Goal: Task Accomplishment & Management: Manage account settings

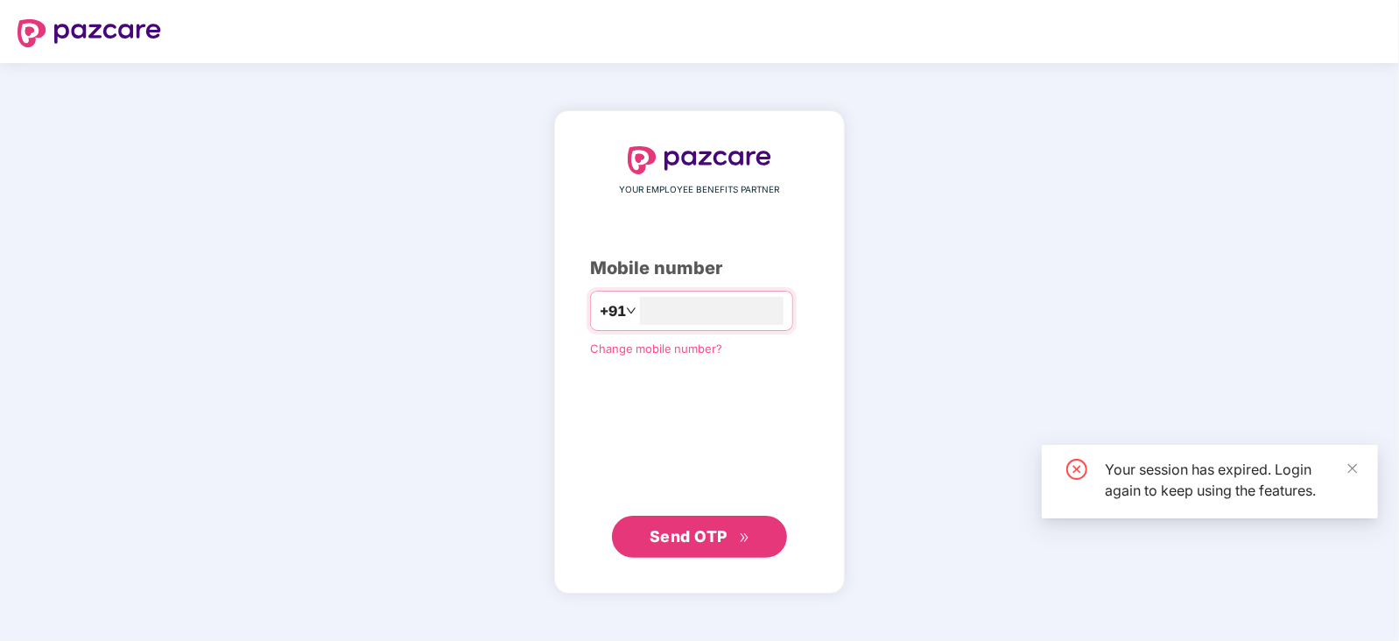
click at [44, 132] on div "YOUR EMPLOYEE BENEFITS PARTNER Mobile number +91 Change mobile number? Send OTP" at bounding box center [699, 352] width 1399 height 578
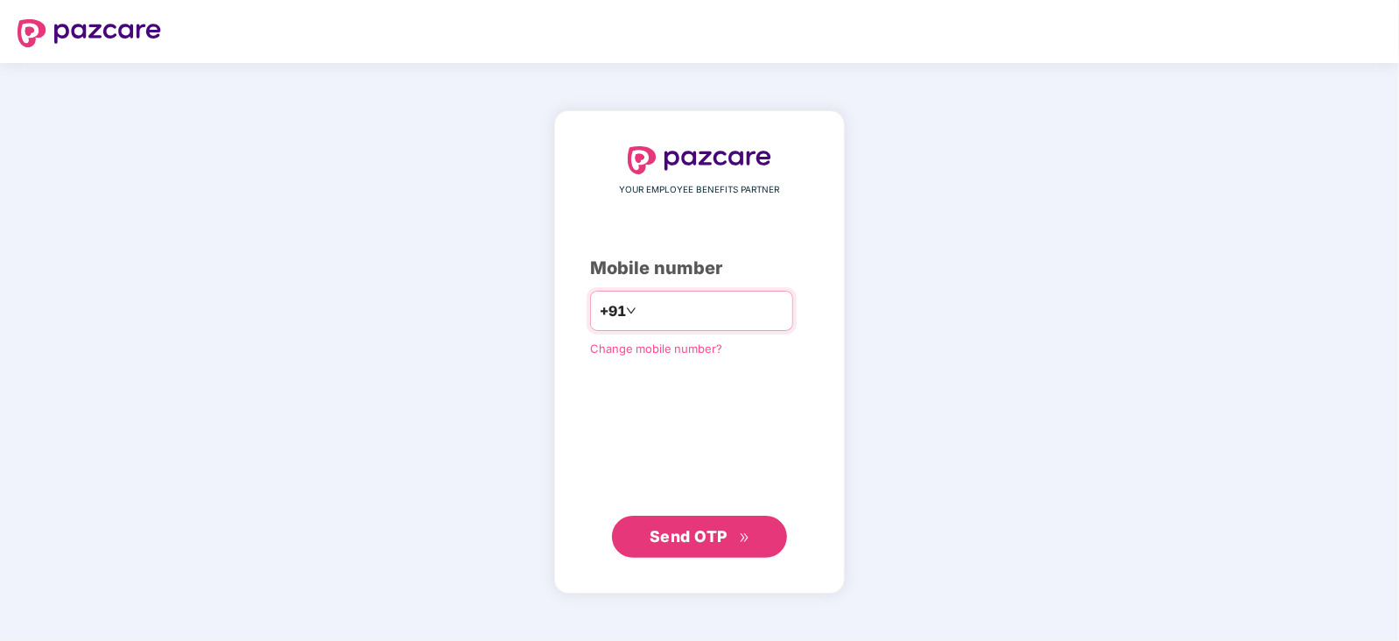
click at [678, 307] on input "number" at bounding box center [712, 311] width 144 height 28
type input "**********"
click at [653, 528] on span "Send OTP" at bounding box center [688, 536] width 78 height 18
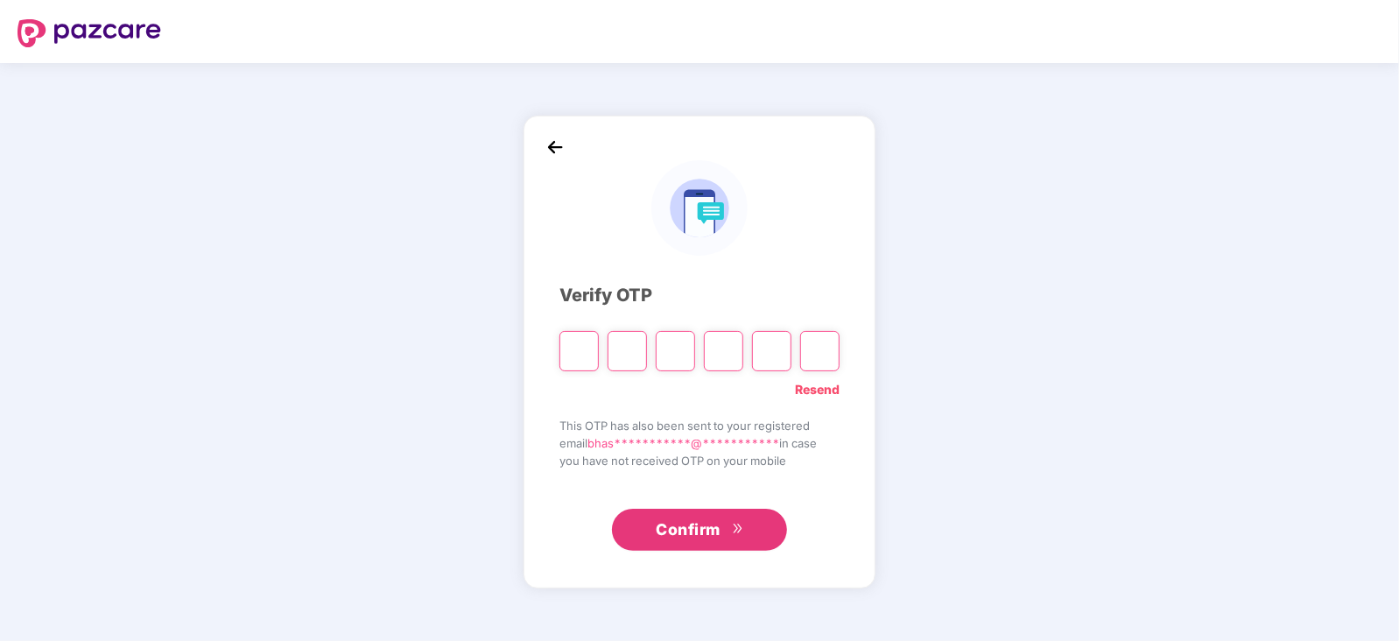
type input "*"
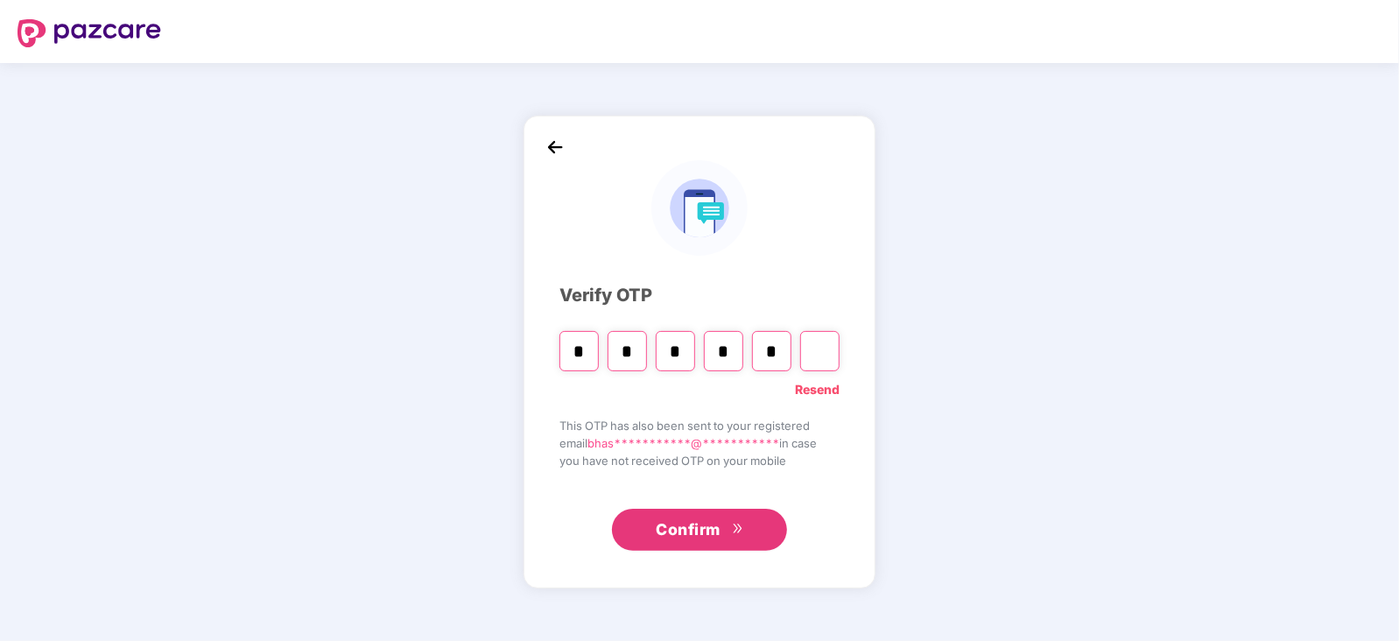
type input "*"
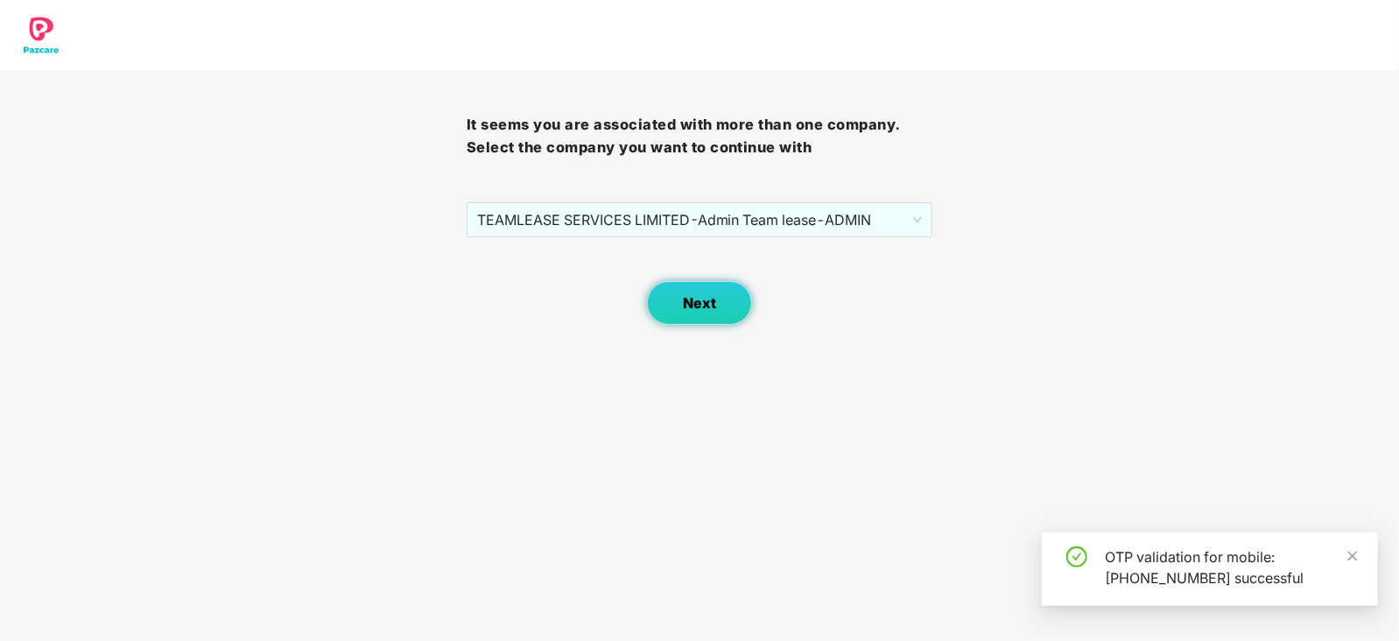
click at [684, 308] on span "Next" at bounding box center [699, 303] width 33 height 17
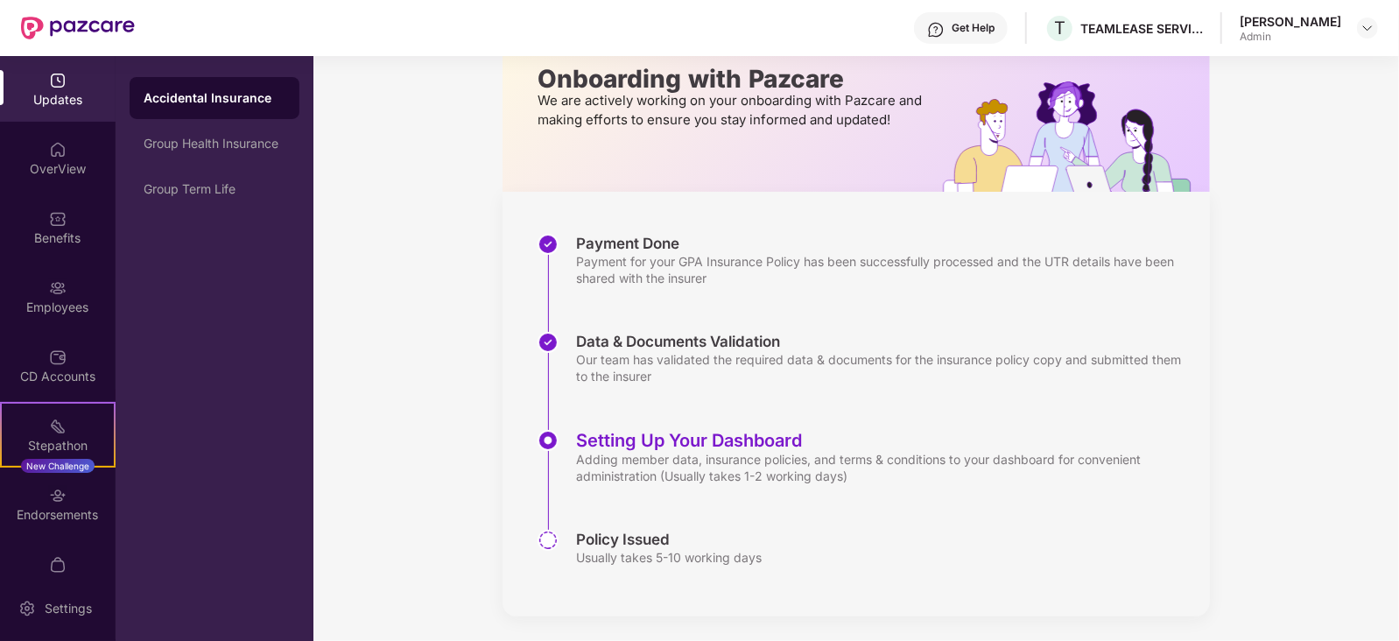
scroll to position [109, 0]
click at [687, 446] on div "Setting Up Your Dashboard" at bounding box center [884, 438] width 616 height 21
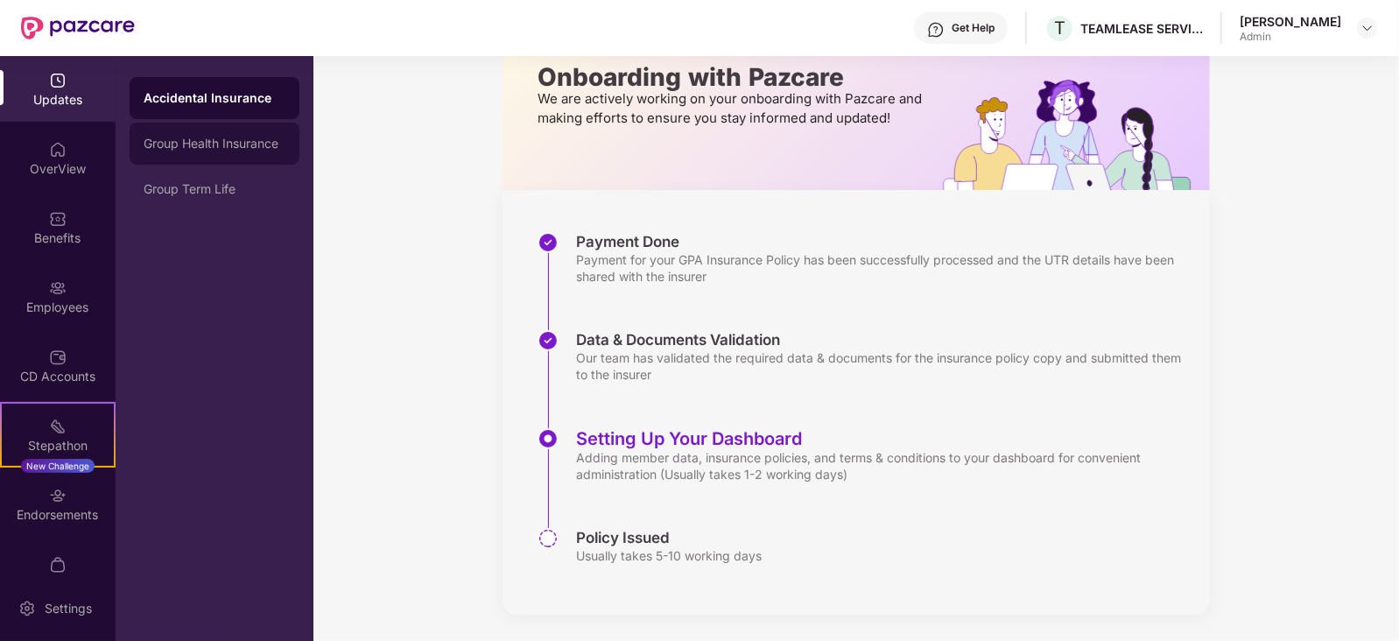
click at [224, 144] on div "Group Health Insurance" at bounding box center [215, 144] width 142 height 14
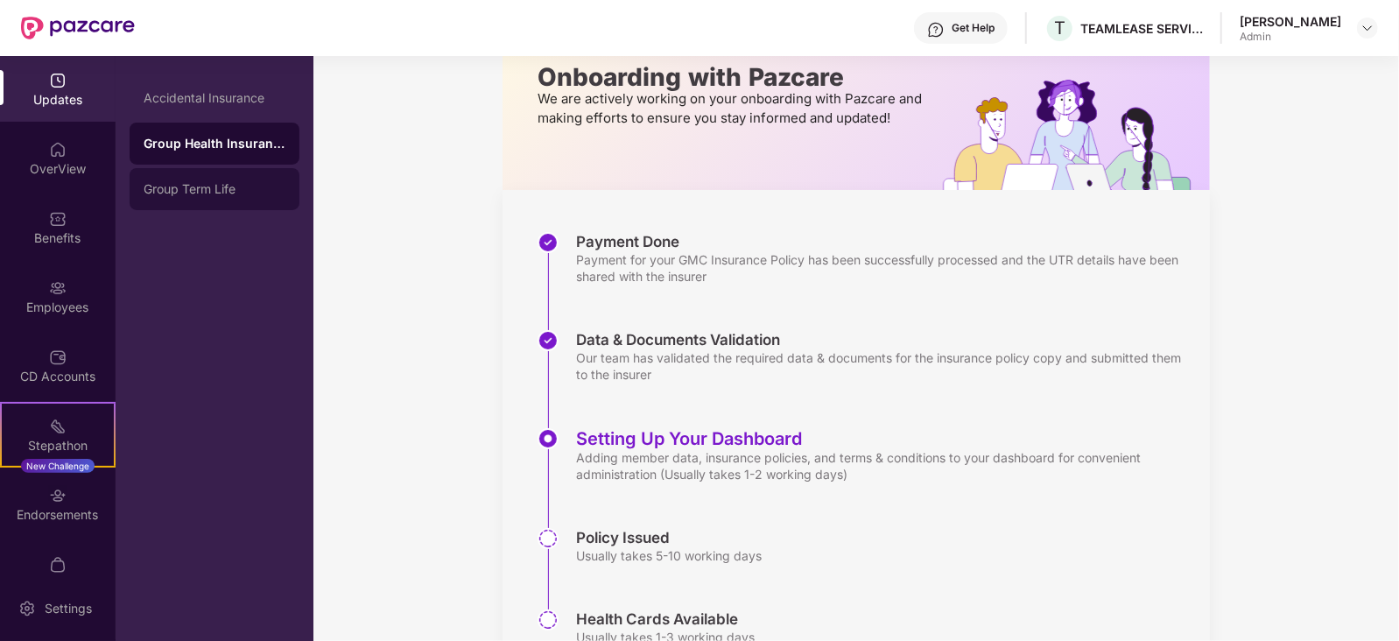
click at [239, 187] on div "Group Term Life" at bounding box center [215, 189] width 142 height 14
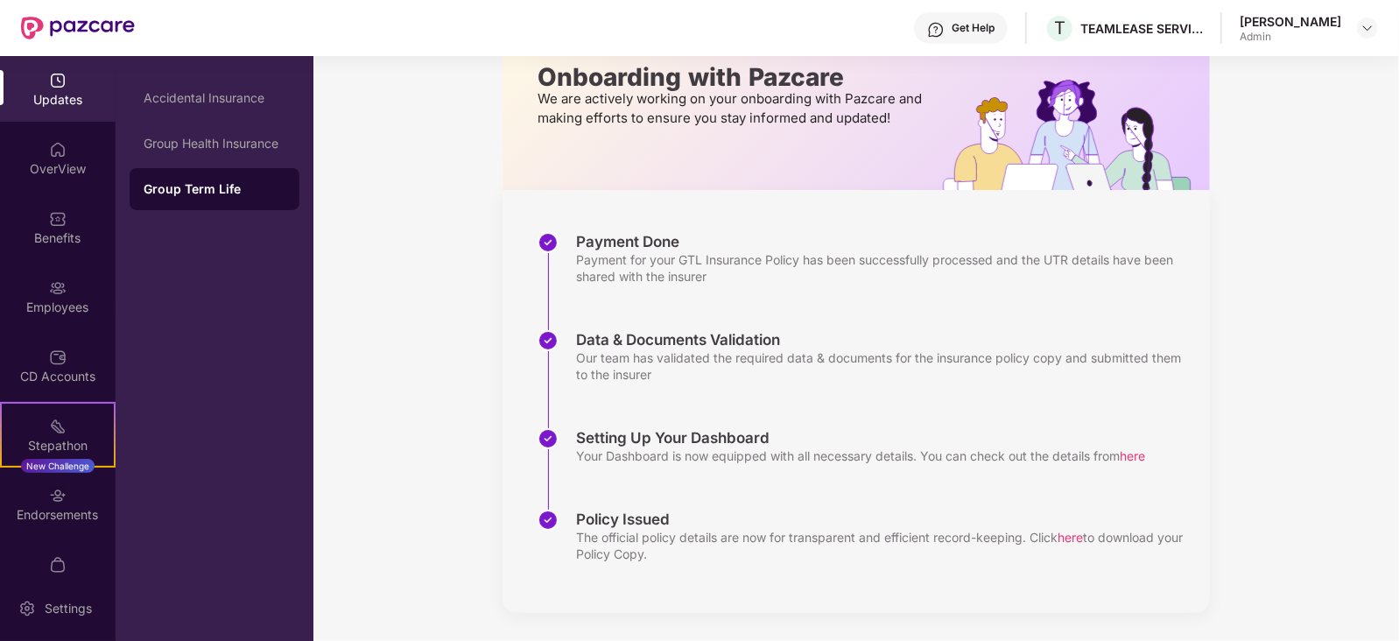
scroll to position [109, 0]
click at [210, 157] on div "Group Health Insurance" at bounding box center [215, 144] width 170 height 42
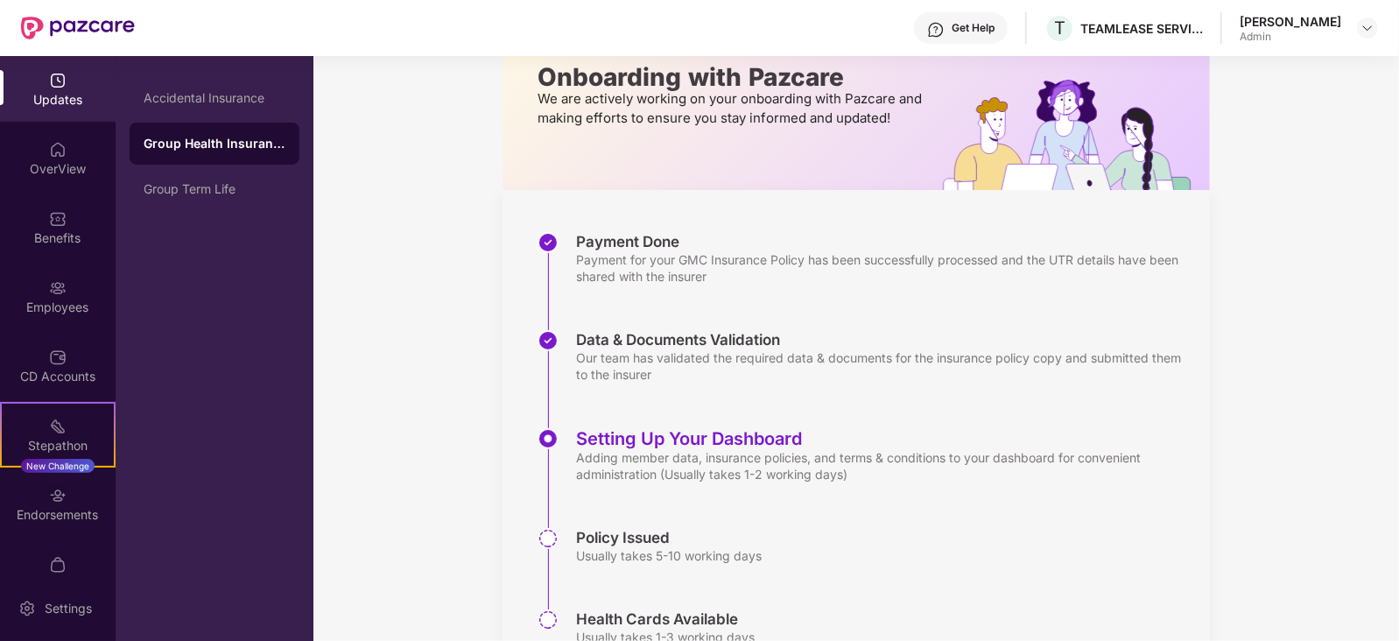
scroll to position [109, 0]
click at [204, 102] on div "Accidental Insurance" at bounding box center [215, 98] width 142 height 14
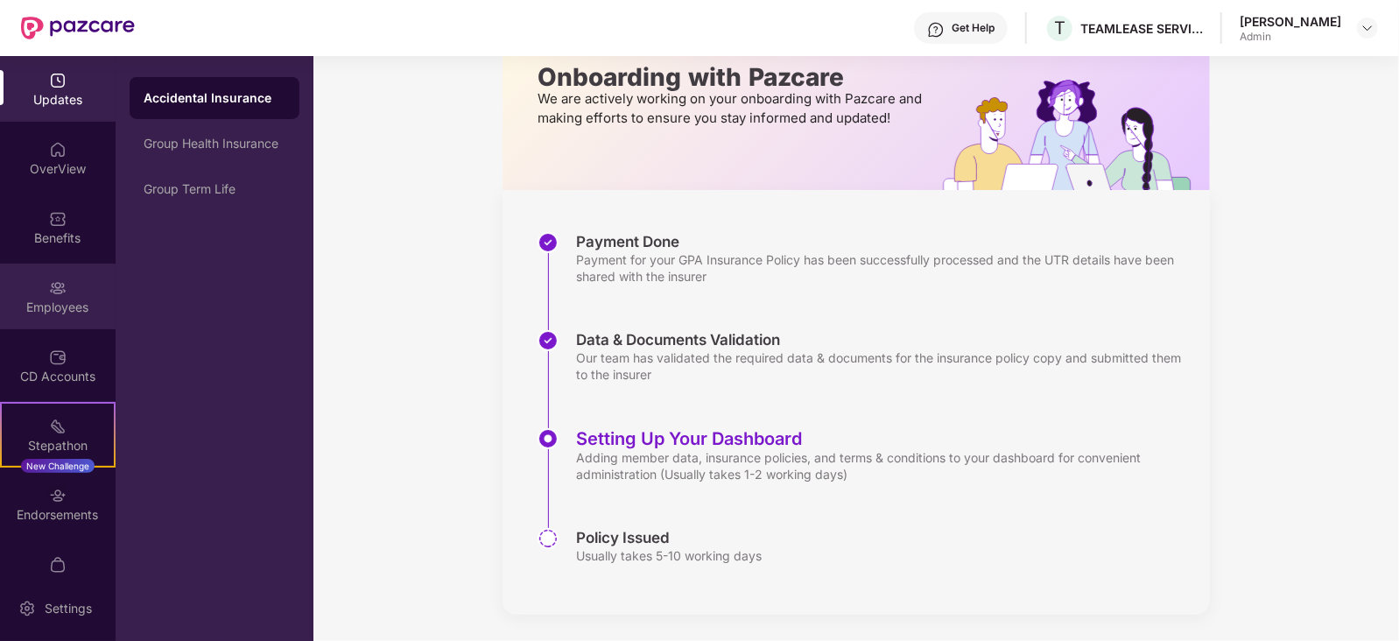
click at [44, 295] on div "Employees" at bounding box center [58, 296] width 116 height 66
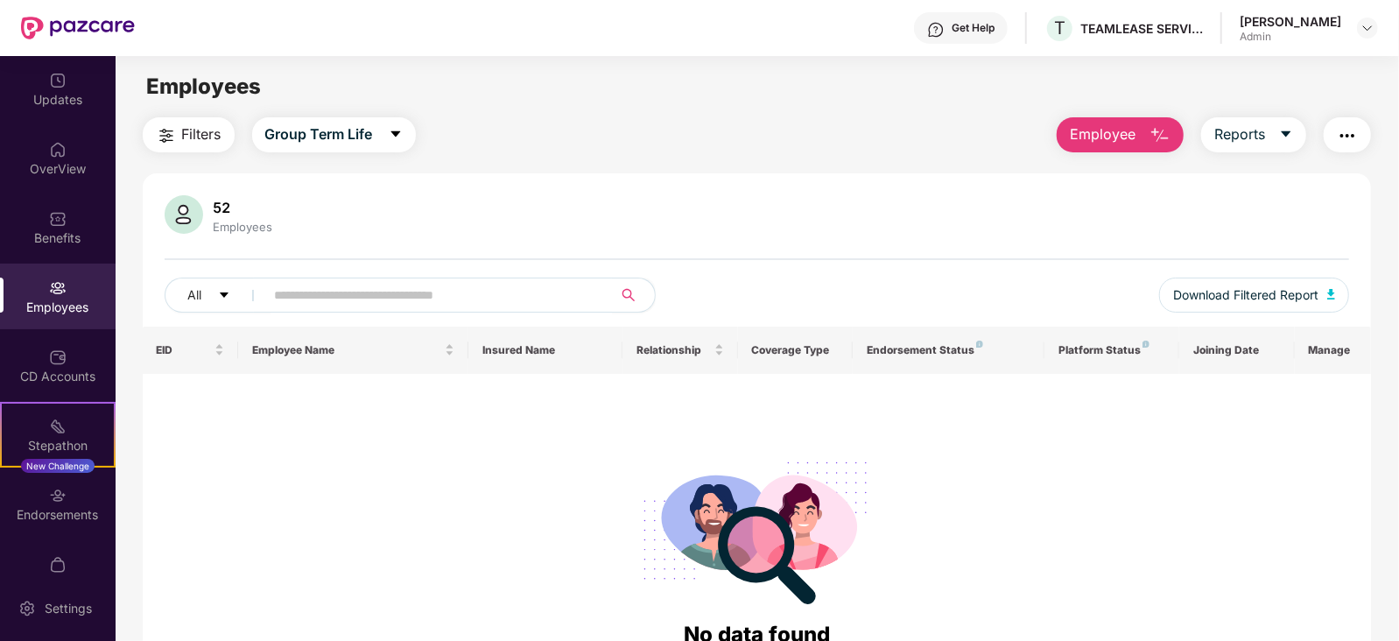
click at [636, 302] on button "button" at bounding box center [634, 294] width 44 height 35
click at [356, 143] on span "Group Term Life" at bounding box center [319, 134] width 108 height 22
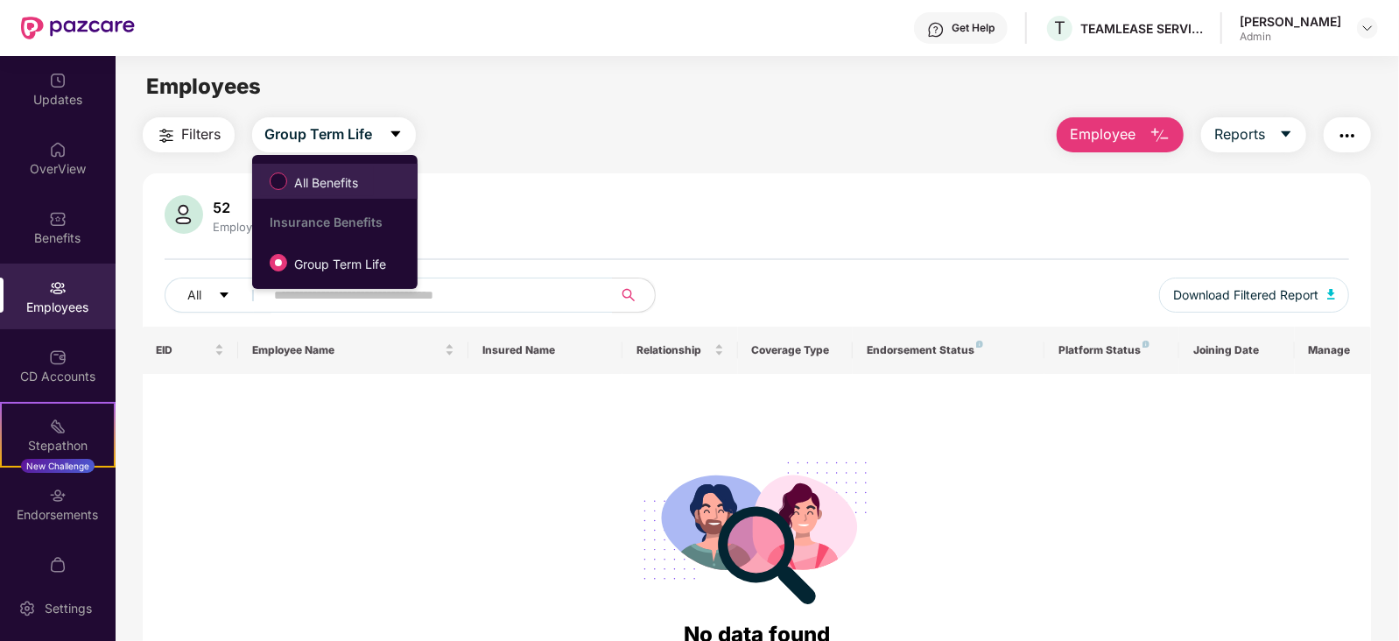
click at [336, 186] on span "All Benefits" at bounding box center [326, 182] width 78 height 19
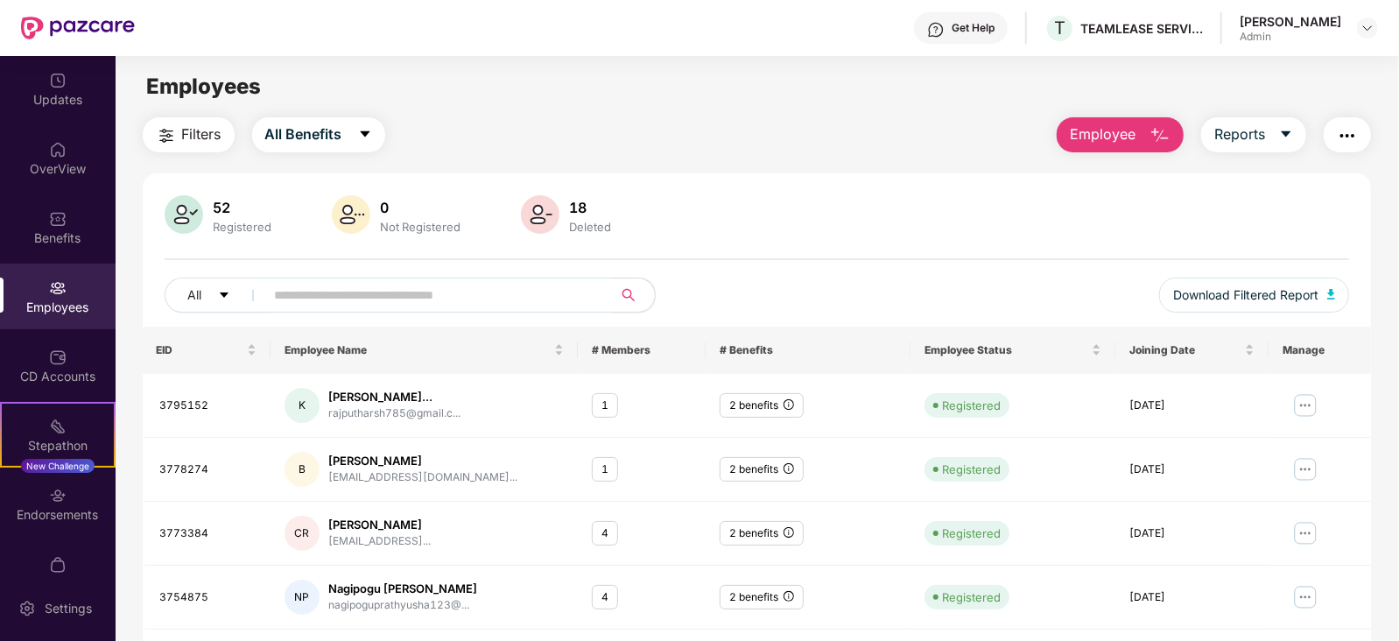
click at [221, 201] on div "52" at bounding box center [243, 208] width 66 height 18
click at [182, 207] on img at bounding box center [184, 214] width 39 height 39
click at [366, 139] on icon "caret-down" at bounding box center [365, 134] width 14 height 14
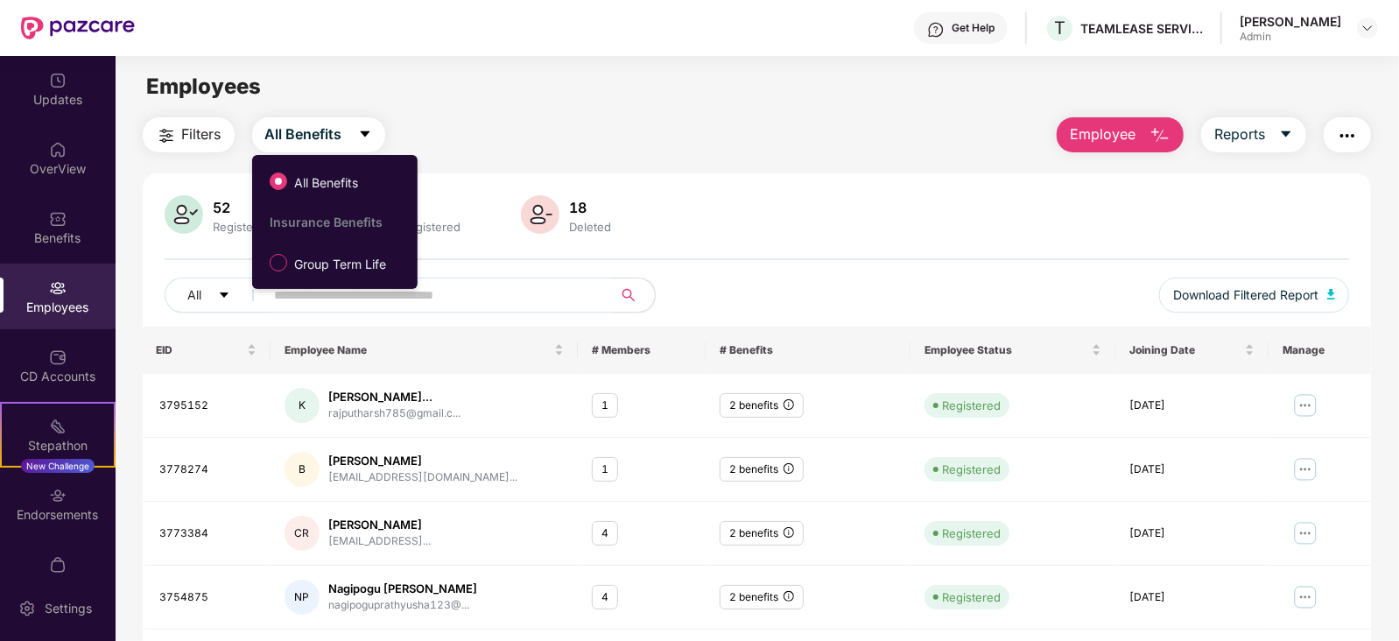
click at [201, 136] on span "Filters" at bounding box center [201, 134] width 39 height 22
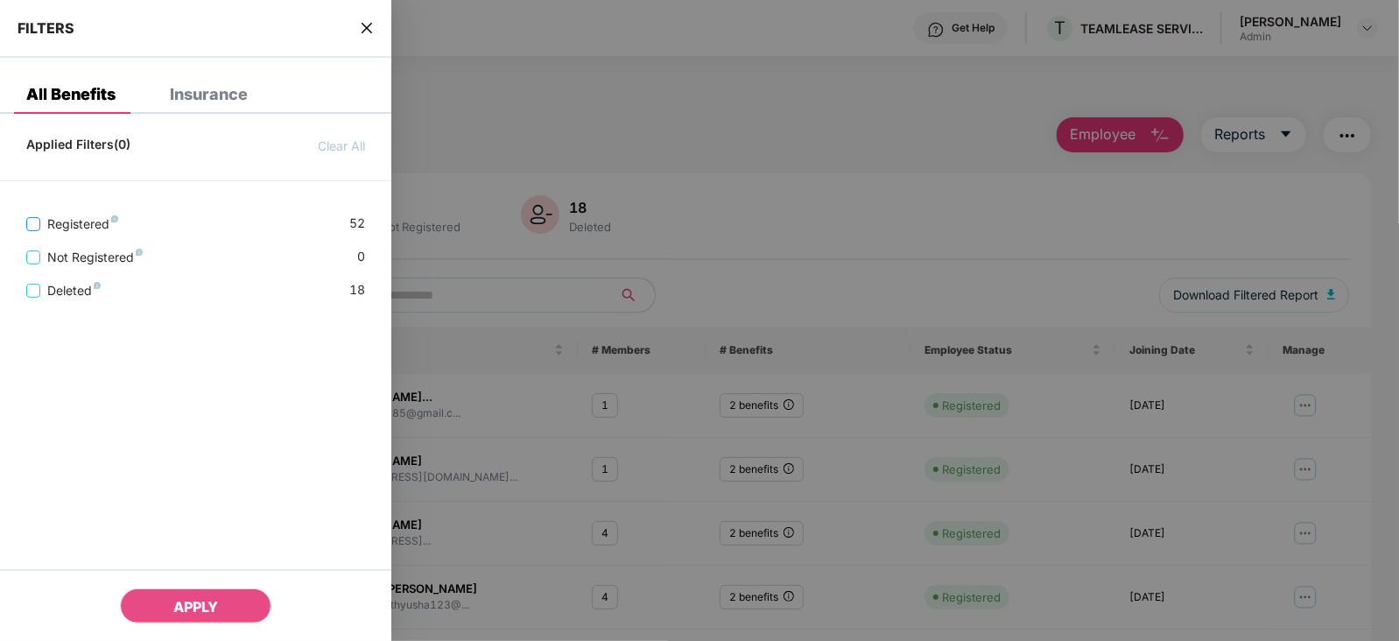
click at [57, 222] on span "Registered" at bounding box center [82, 223] width 85 height 19
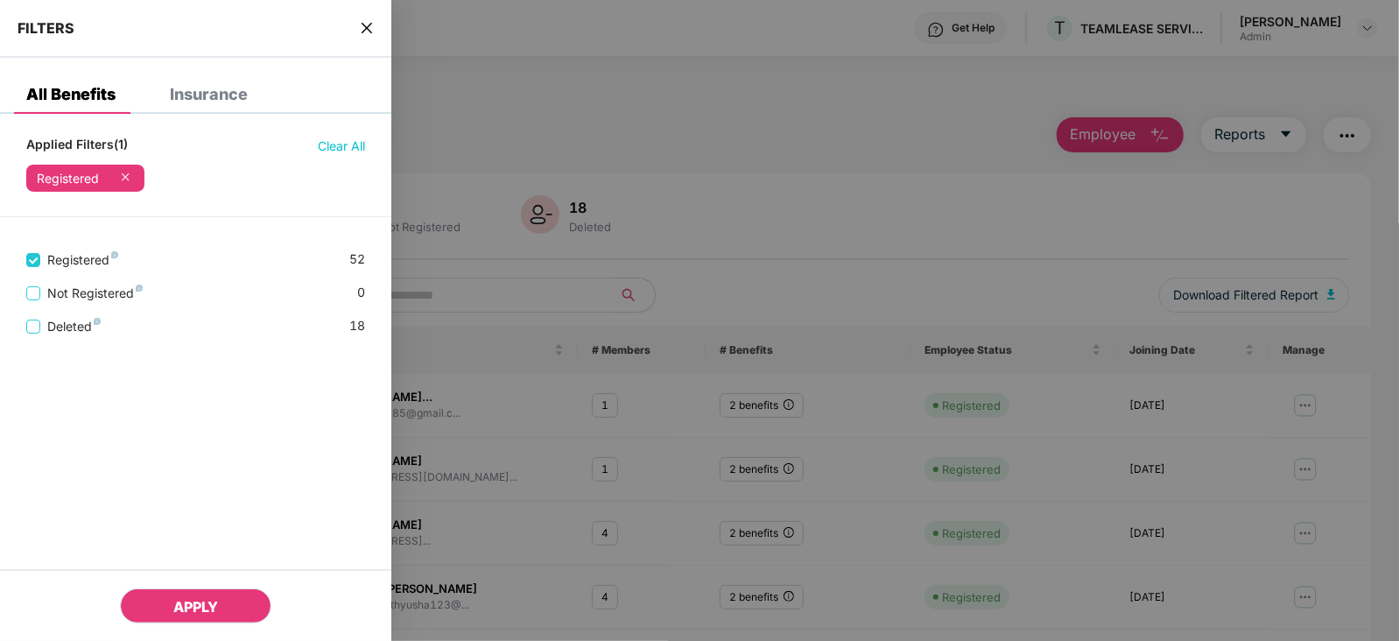
click at [172, 602] on button "APPLY" at bounding box center [195, 605] width 151 height 35
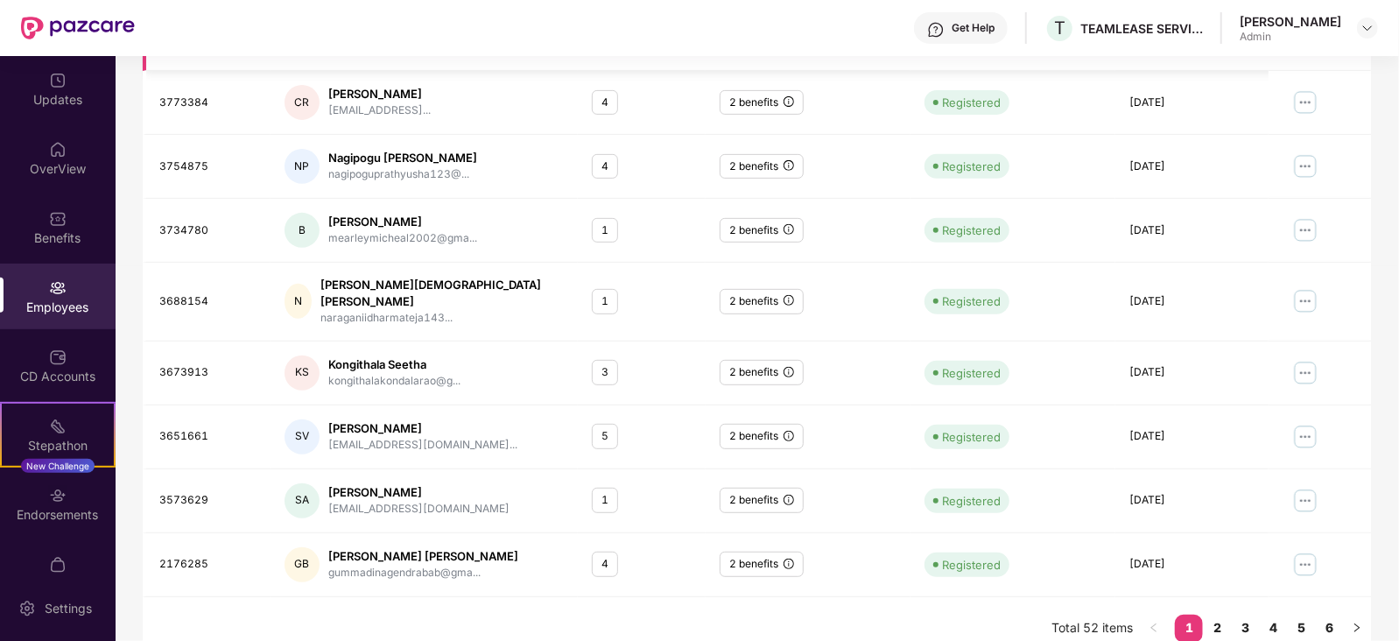
scroll to position [432, 0]
click at [1247, 613] on link "3" at bounding box center [1245, 626] width 28 height 26
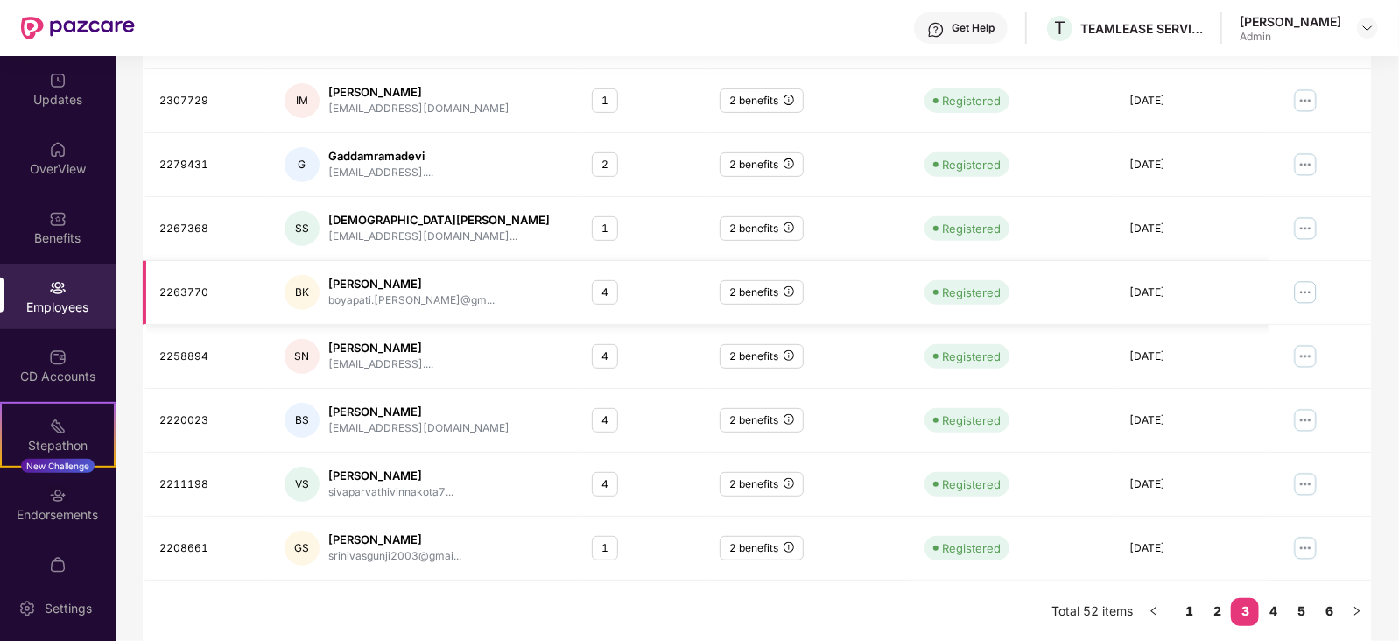
click at [606, 291] on div "4" at bounding box center [605, 292] width 26 height 25
click at [1304, 291] on img at bounding box center [1305, 292] width 28 height 28
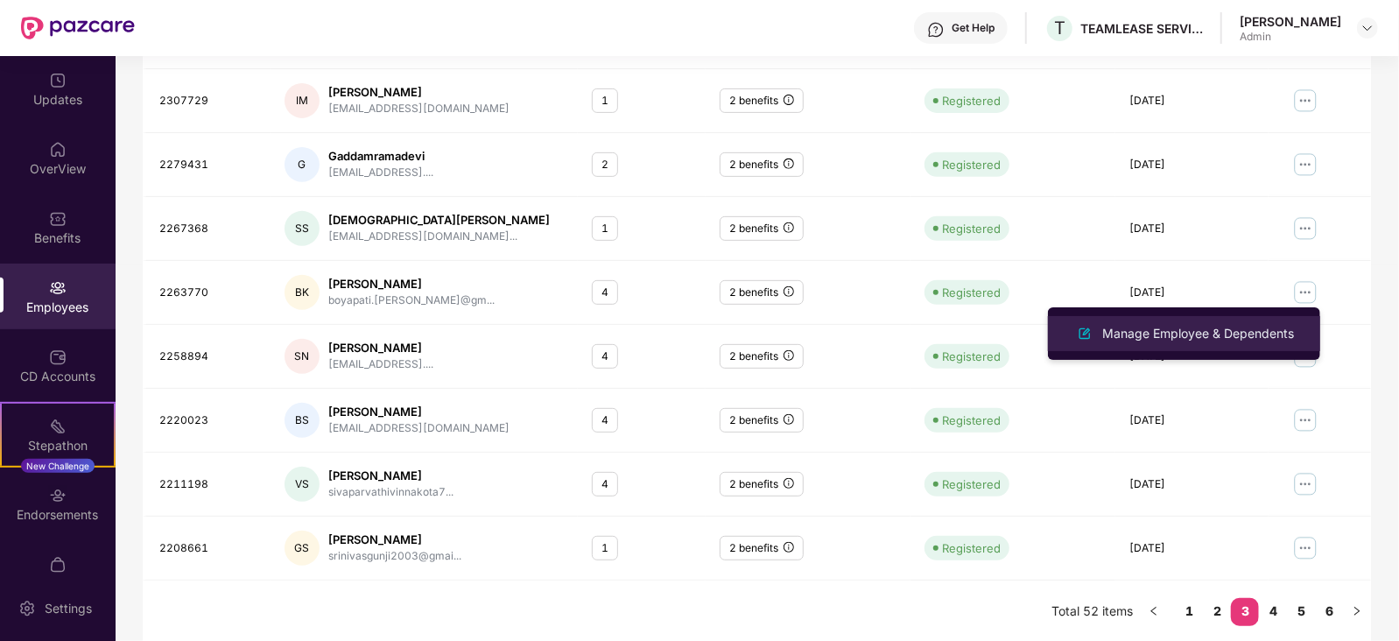
click at [1177, 333] on div "Manage Employee & Dependents" at bounding box center [1197, 333] width 199 height 19
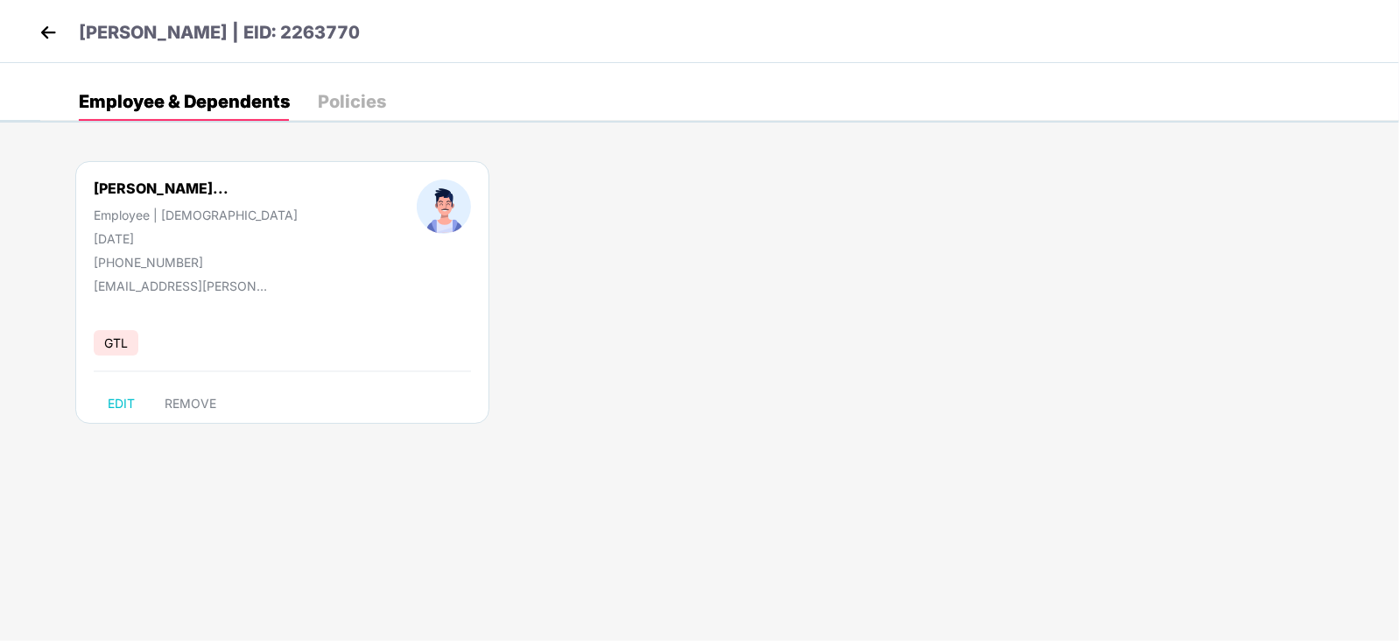
click at [35, 33] on img at bounding box center [48, 32] width 26 height 26
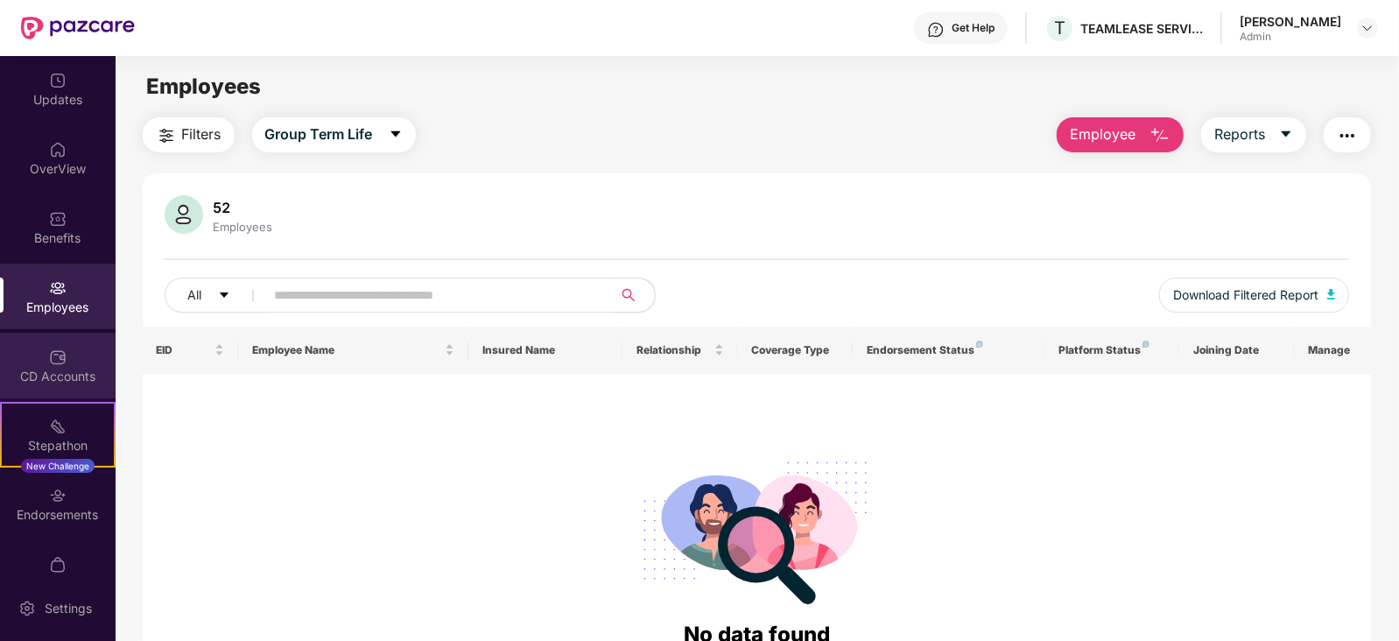
click at [39, 370] on div "CD Accounts" at bounding box center [58, 377] width 116 height 18
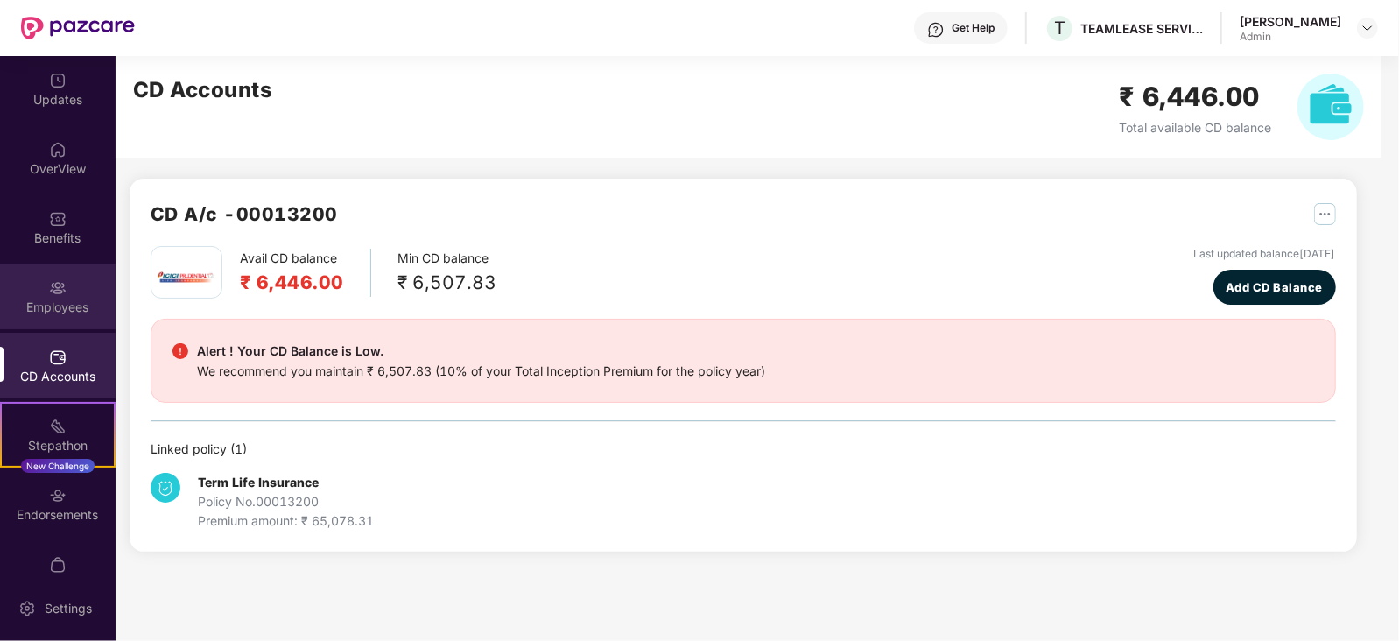
click at [78, 320] on div "Employees" at bounding box center [58, 296] width 116 height 66
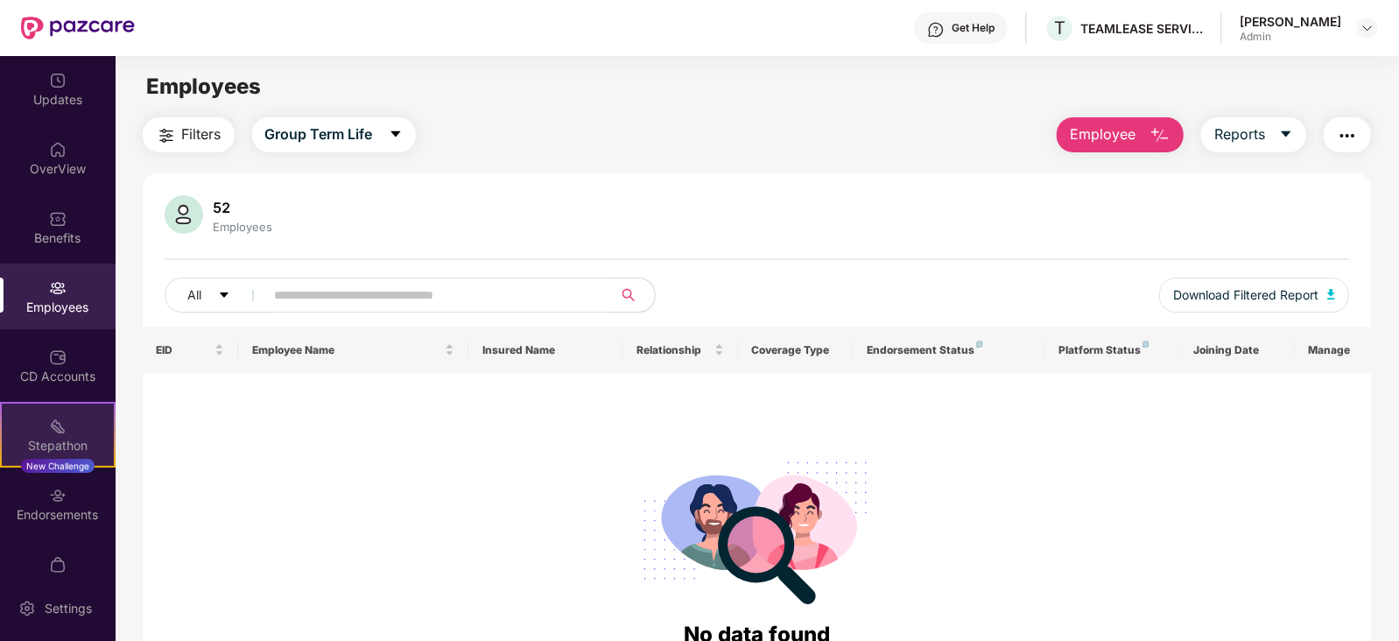
click at [74, 447] on div "Stepathon" at bounding box center [58, 446] width 112 height 18
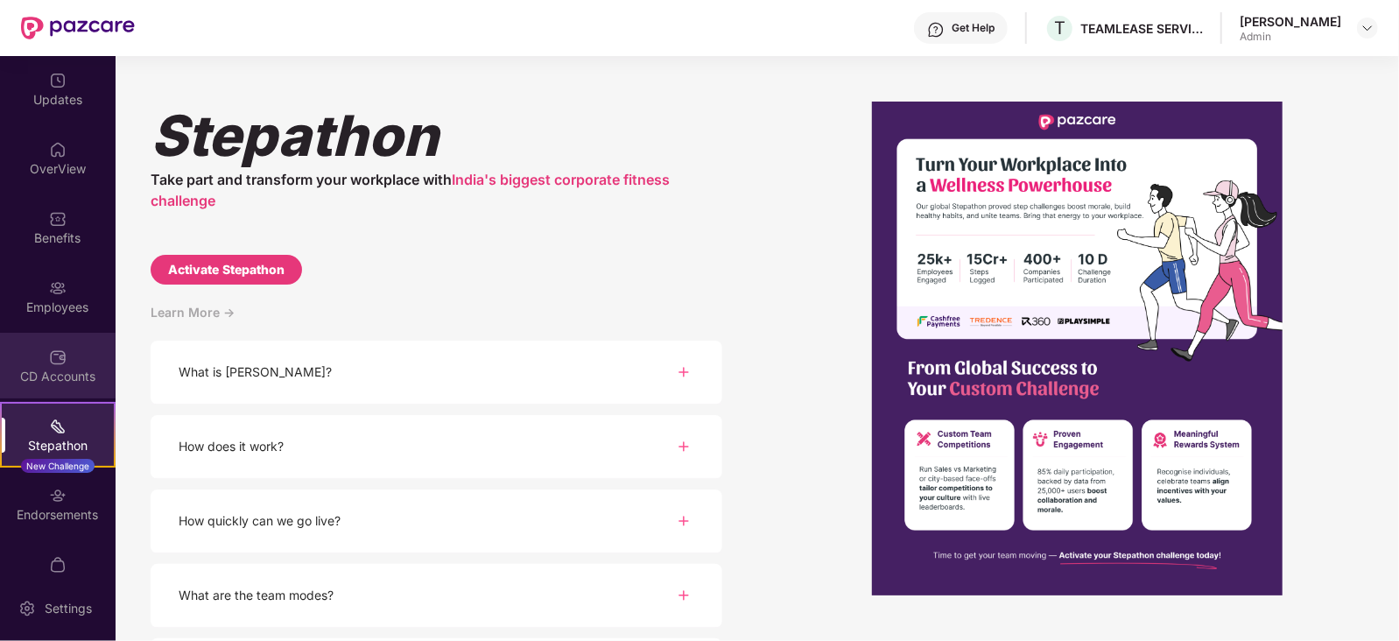
click at [58, 369] on div "CD Accounts" at bounding box center [58, 377] width 116 height 18
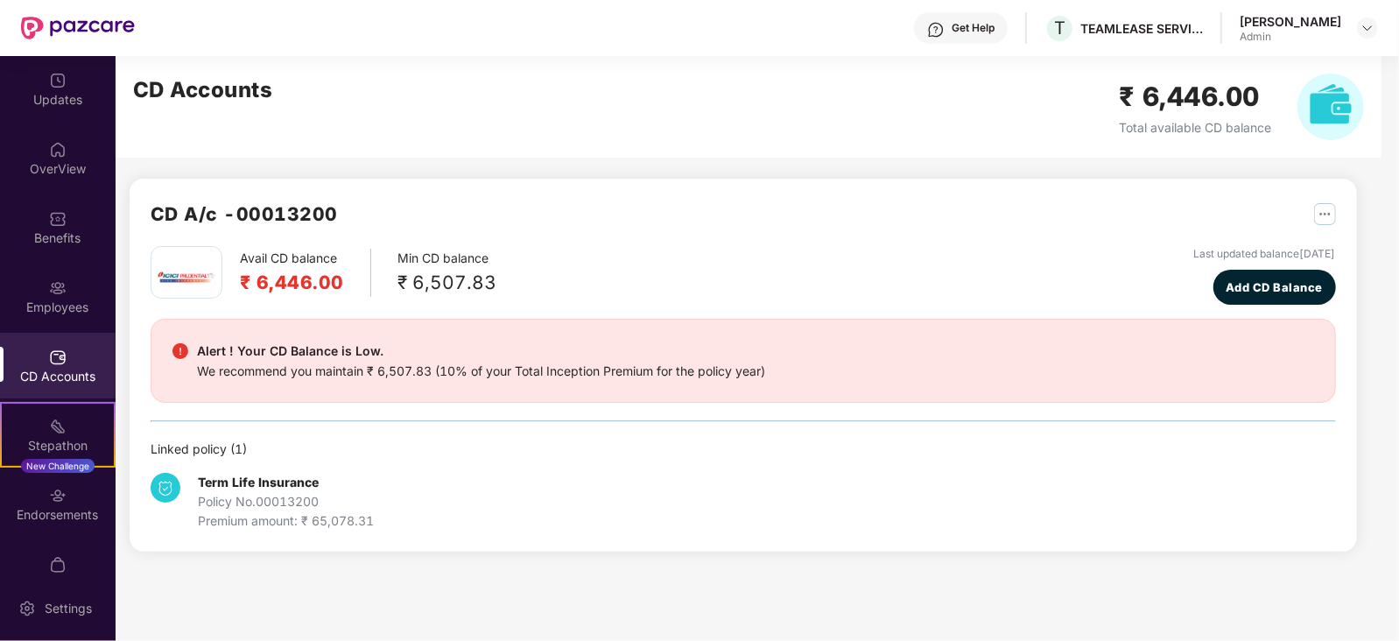
click at [333, 467] on div "Term Life Insurance Policy No. 00013200 Premium amount: ₹ 65,078.31" at bounding box center [743, 495] width 1185 height 72
click at [249, 485] on b "Term Life Insurance" at bounding box center [258, 481] width 121 height 15
click at [62, 512] on div "Endorsements" at bounding box center [58, 515] width 116 height 18
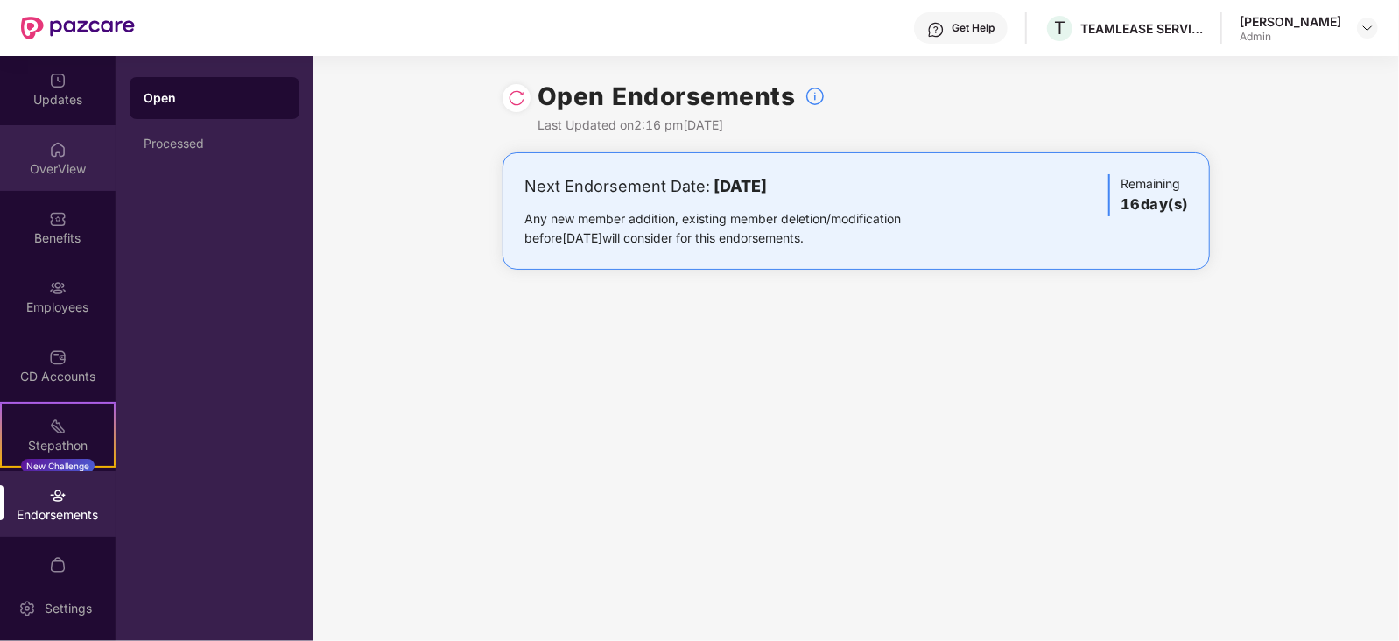
click at [37, 168] on div "OverView" at bounding box center [58, 169] width 116 height 18
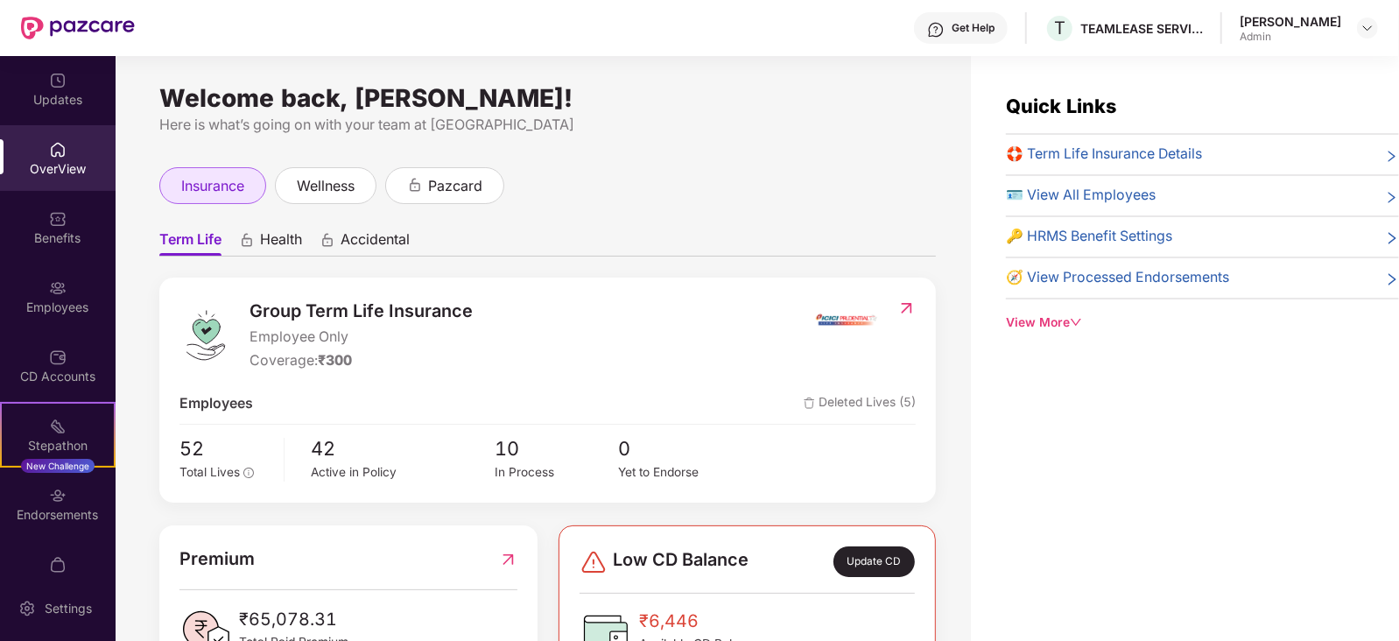
click at [200, 184] on span "insurance" at bounding box center [212, 186] width 63 height 22
click at [31, 95] on div "Updates" at bounding box center [58, 100] width 116 height 18
